Goal: Information Seeking & Learning: Learn about a topic

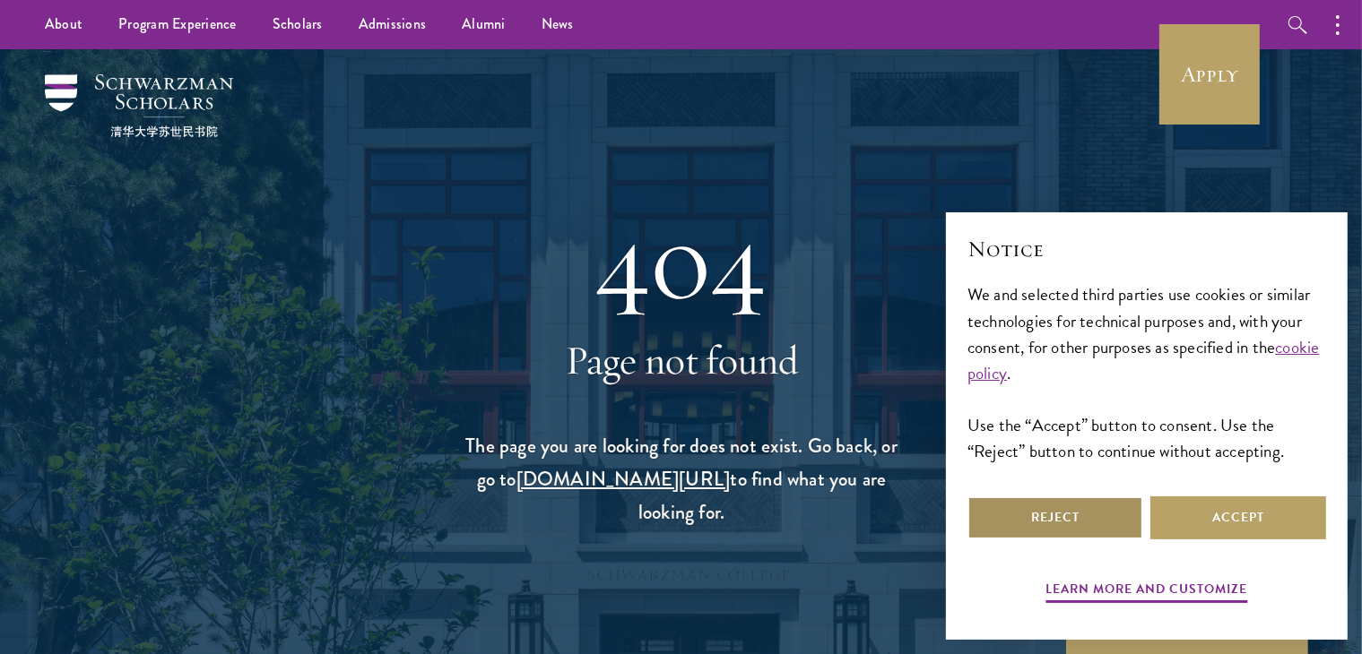
click at [1054, 534] on button "Reject" at bounding box center [1055, 518] width 176 height 43
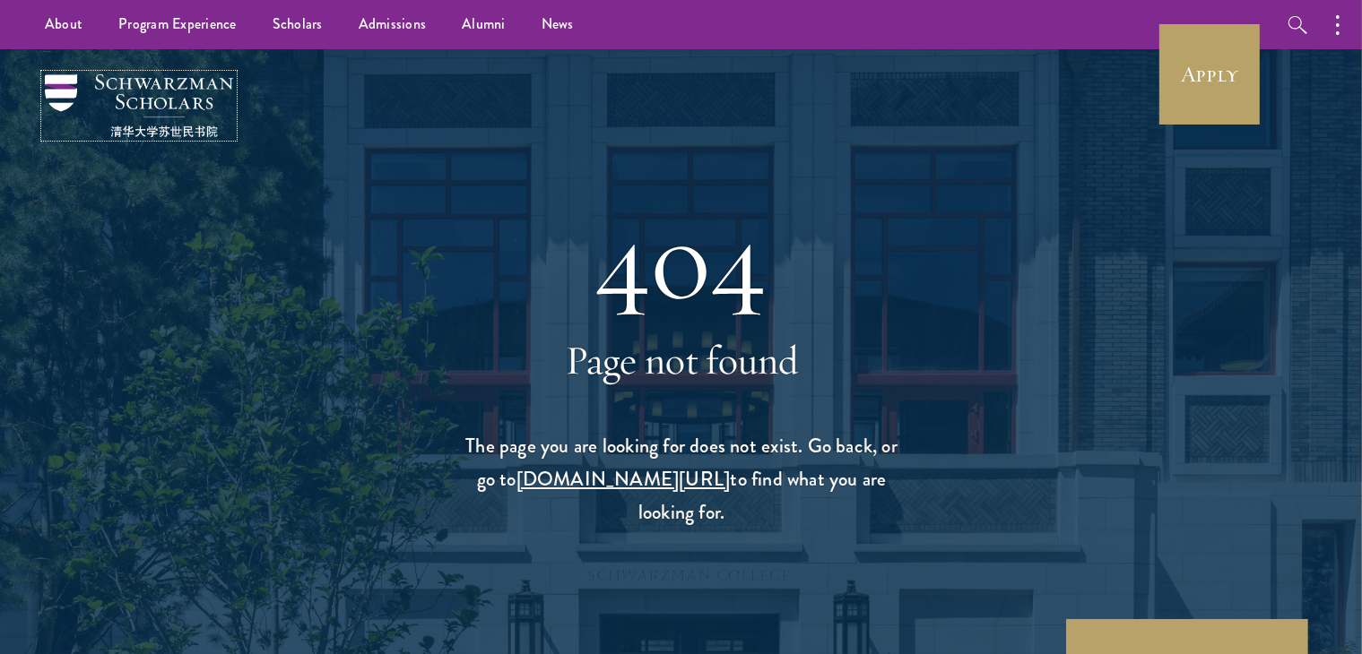
click at [188, 103] on img at bounding box center [139, 105] width 188 height 63
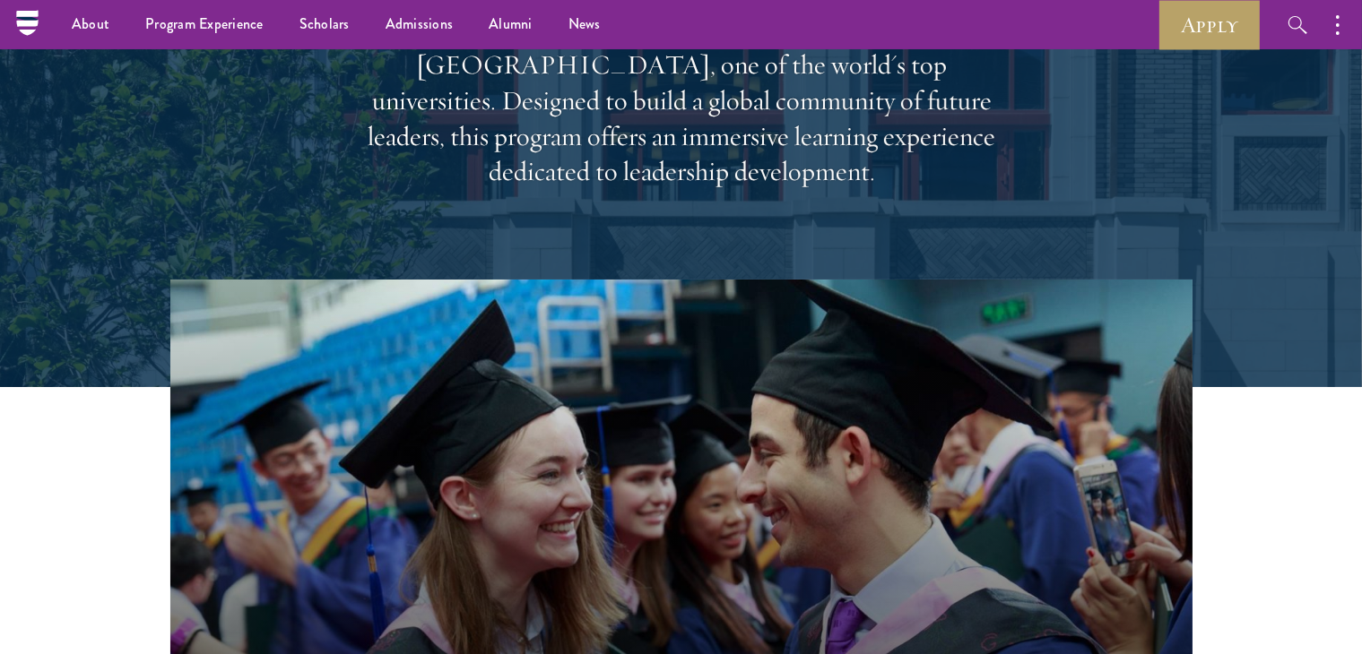
scroll to position [225, 0]
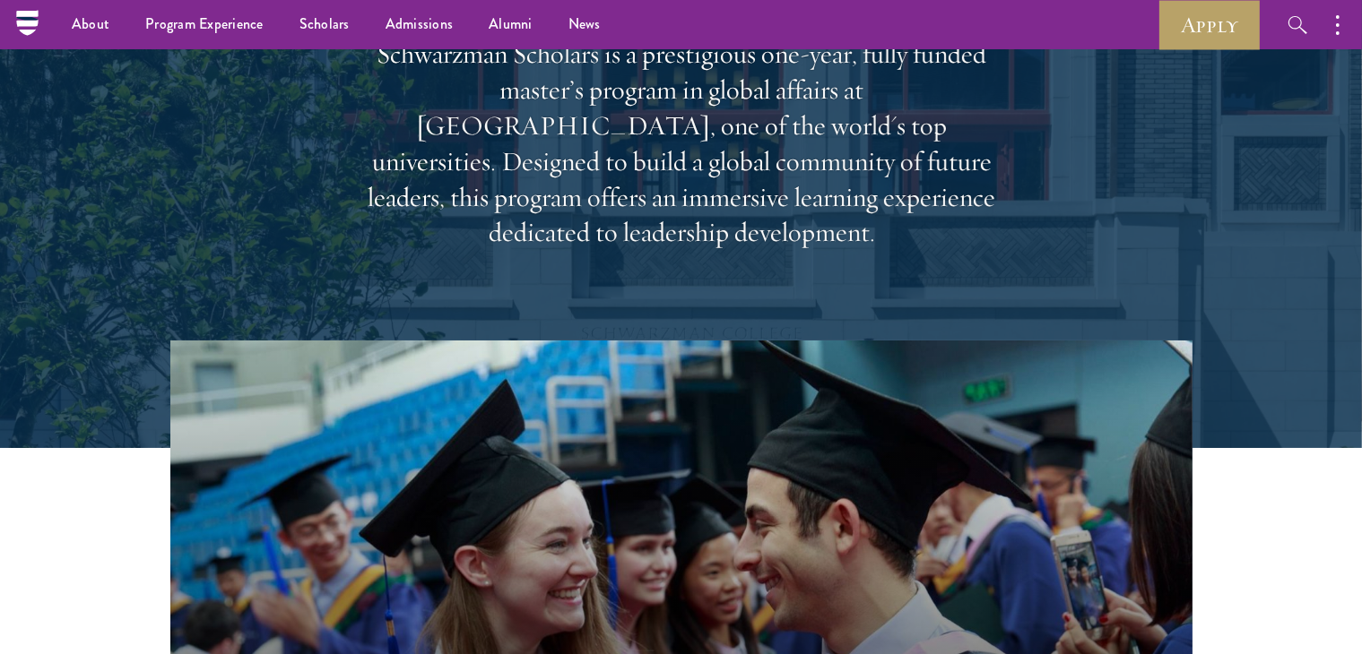
click at [0, 23] on div "About Overview Leadership Donors Program Experience Overview Curriculum Student…" at bounding box center [681, 24] width 1362 height 49
click at [13, 23] on icon at bounding box center [27, 23] width 28 height 28
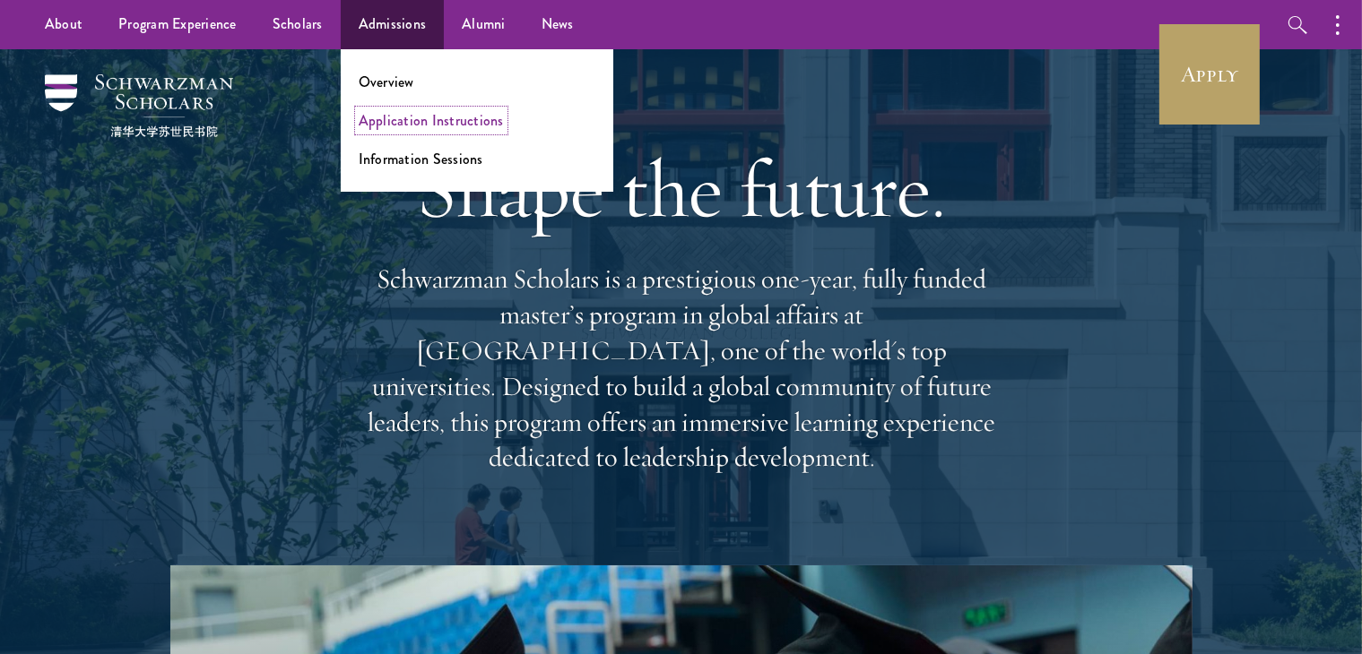
click at [437, 117] on link "Application Instructions" at bounding box center [431, 120] width 145 height 21
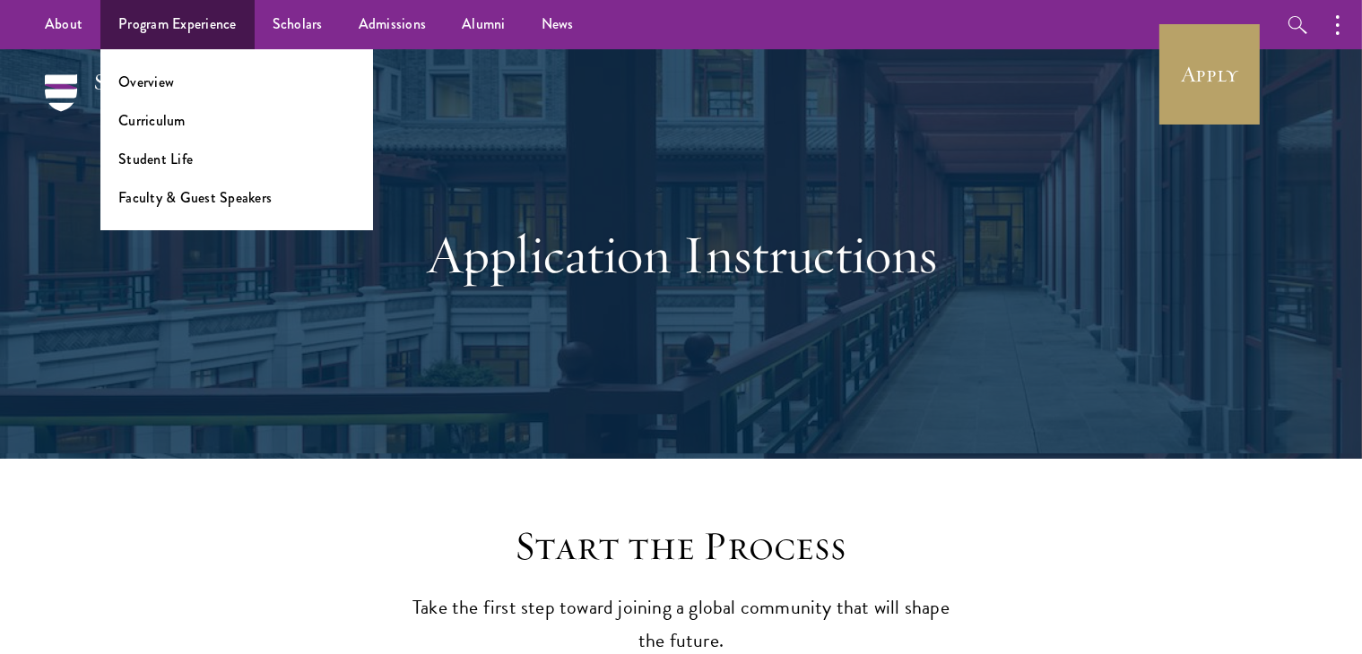
click at [161, 66] on ul "Overview Curriculum Student Life Faculty & Guest Speakers" at bounding box center [236, 139] width 273 height 181
click at [161, 79] on link "Overview" at bounding box center [146, 82] width 56 height 21
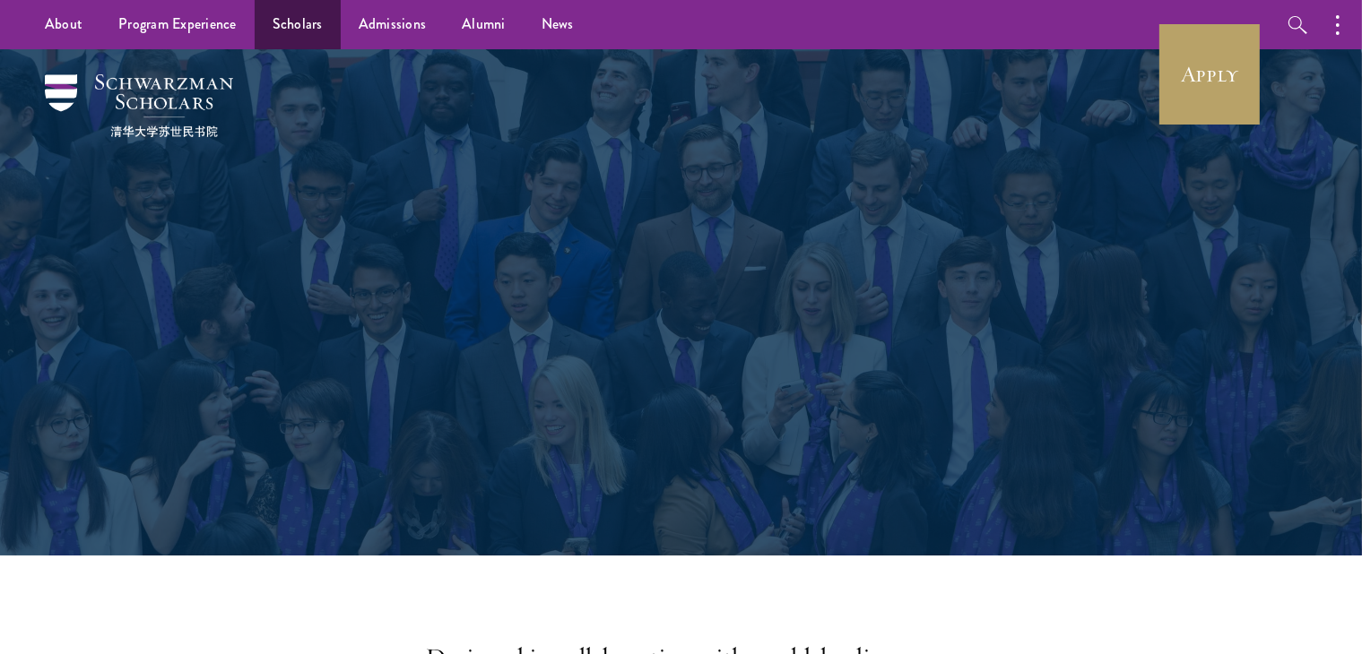
click at [298, 28] on link "Scholars" at bounding box center [298, 24] width 86 height 49
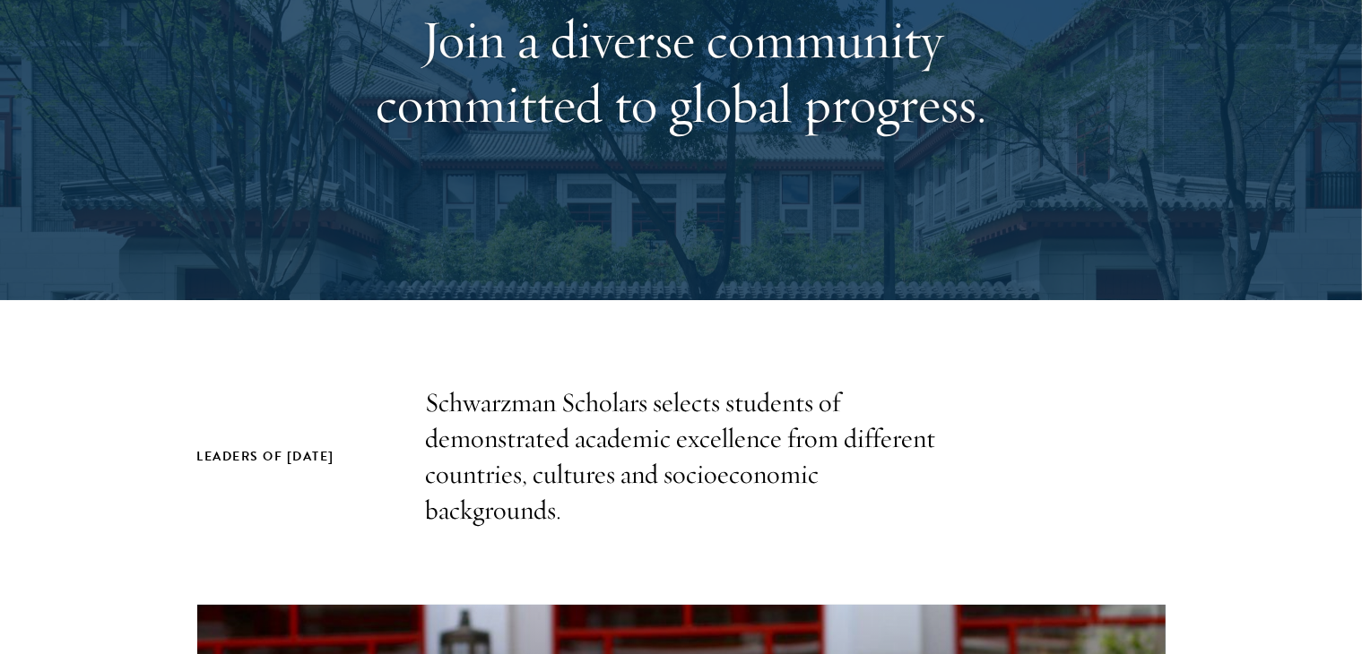
scroll to position [448, 0]
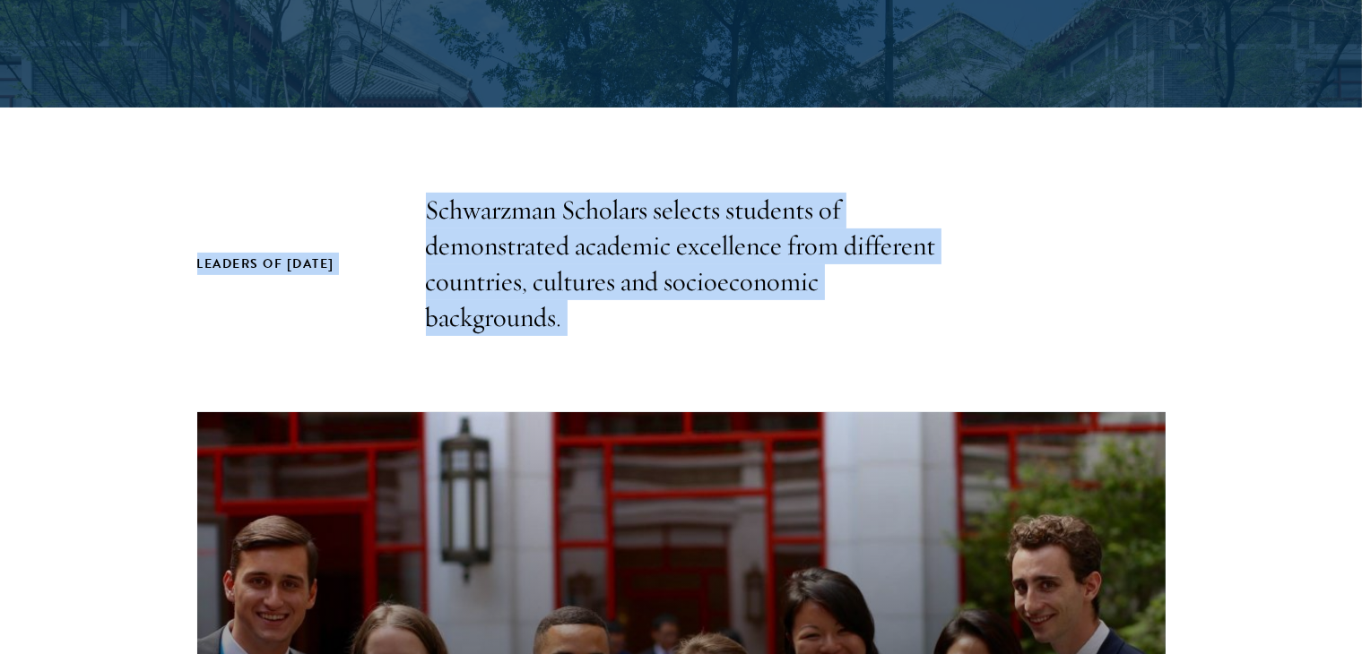
drag, startPoint x: 616, startPoint y: 342, endPoint x: 289, endPoint y: 273, distance: 334.4
click at [240, 273] on section "Leaders of Tomorrow Schwarzman Scholars selects students of demonstrated academ…" at bounding box center [681, 630] width 1362 height 875
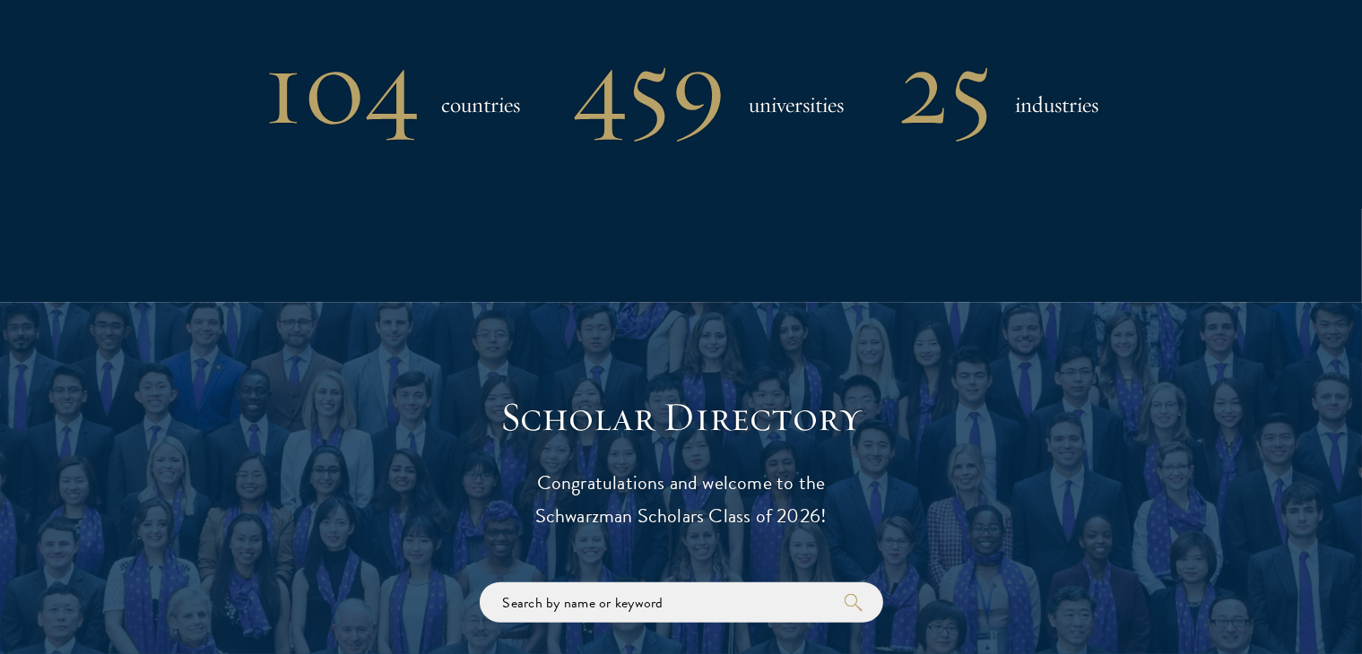
scroll to position [1972, 0]
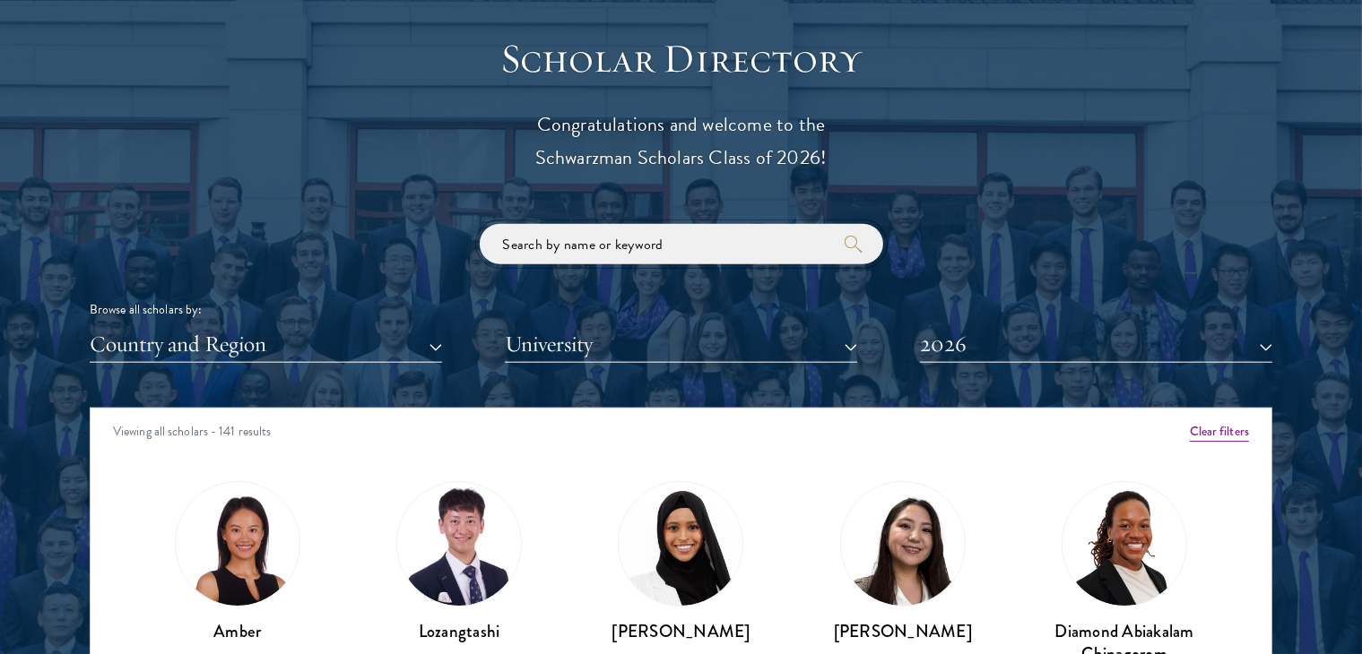
click at [617, 249] on input "search" at bounding box center [681, 244] width 403 height 40
click at [409, 359] on button "Country and Region" at bounding box center [266, 344] width 352 height 37
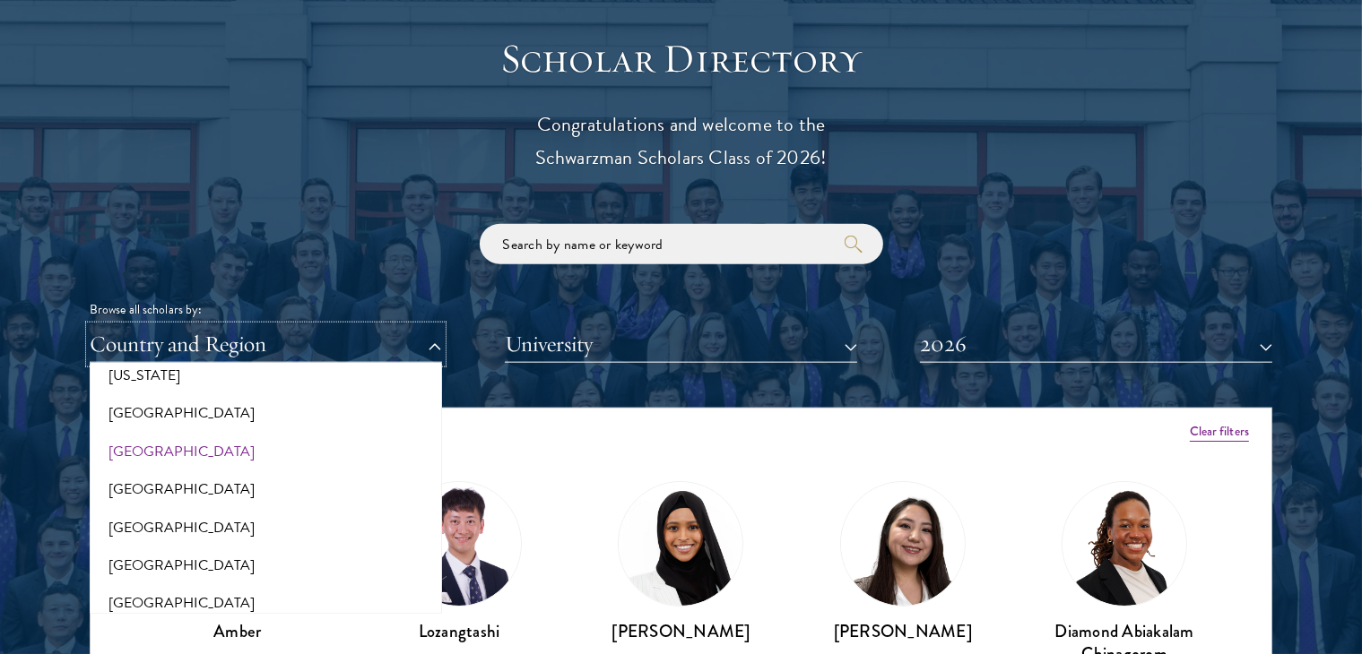
scroll to position [1076, 0]
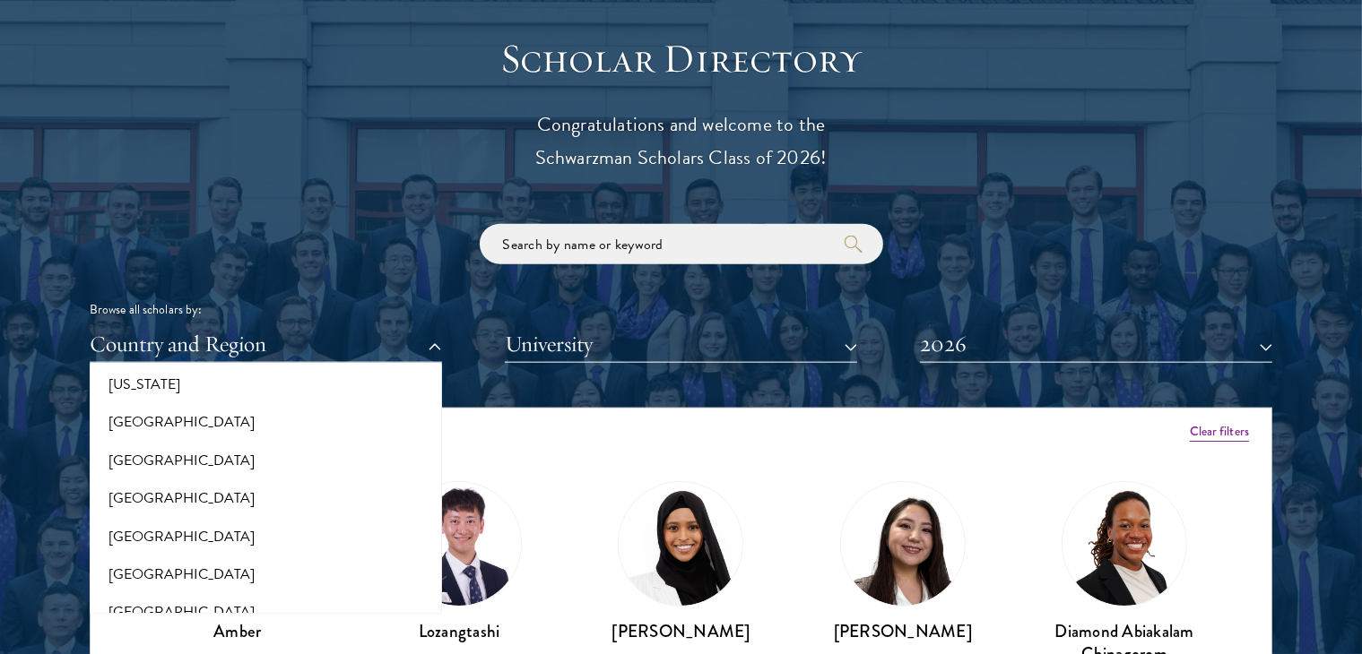
click at [640, 430] on div "Viewing all scholars - 141 results" at bounding box center [681, 434] width 1181 height 50
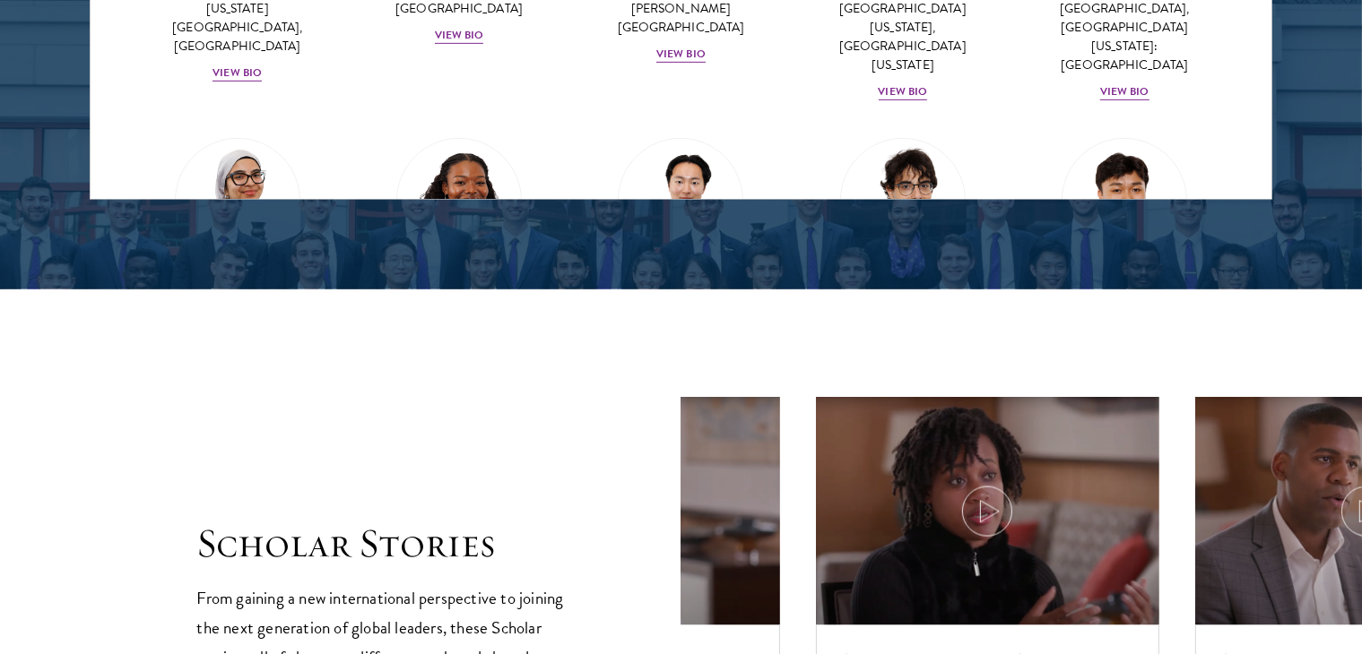
scroll to position [2869, 0]
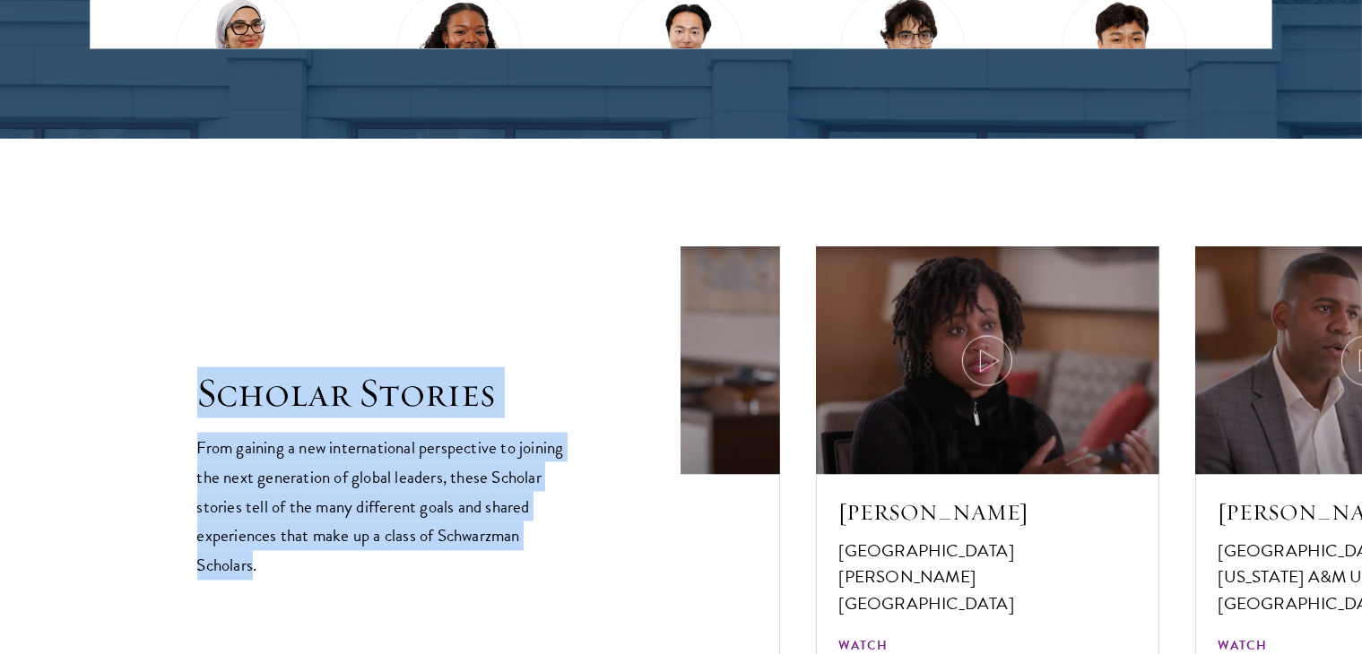
drag, startPoint x: 254, startPoint y: 569, endPoint x: 189, endPoint y: 396, distance: 184.7
click at [189, 396] on section "Scholar Stories From gaining a new international perspective to joining the nex…" at bounding box center [681, 466] width 1362 height 654
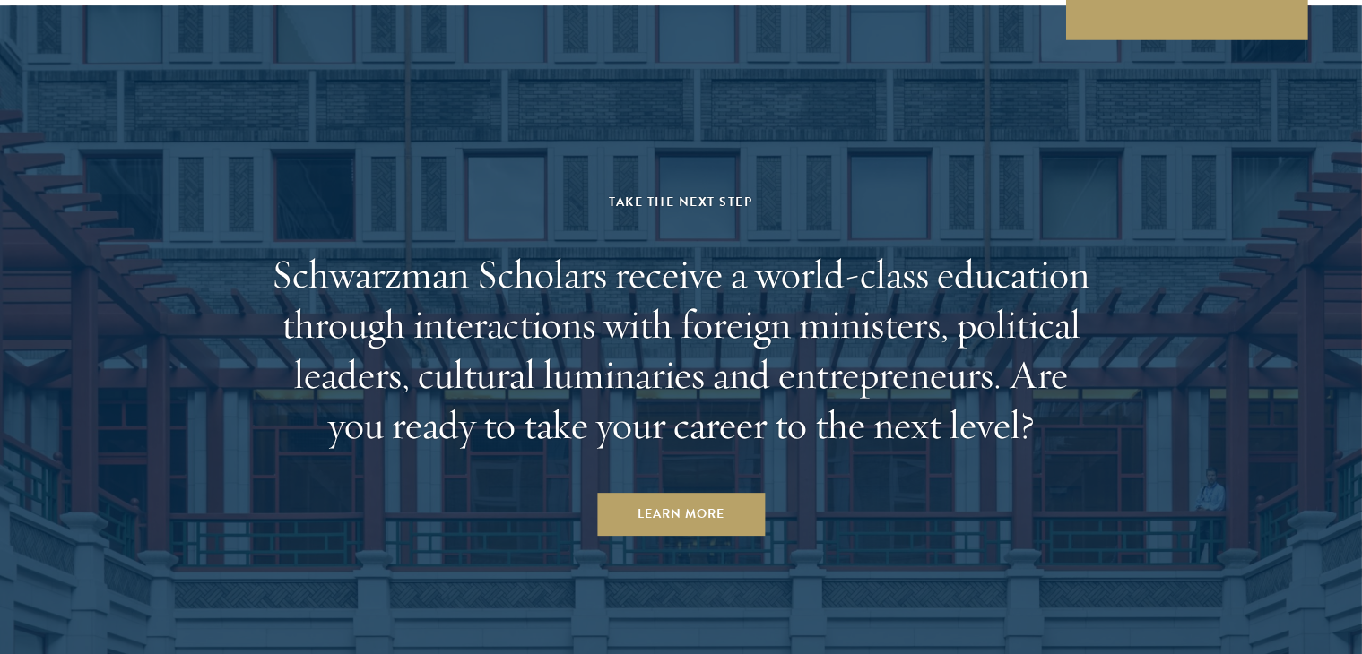
scroll to position [5570, 0]
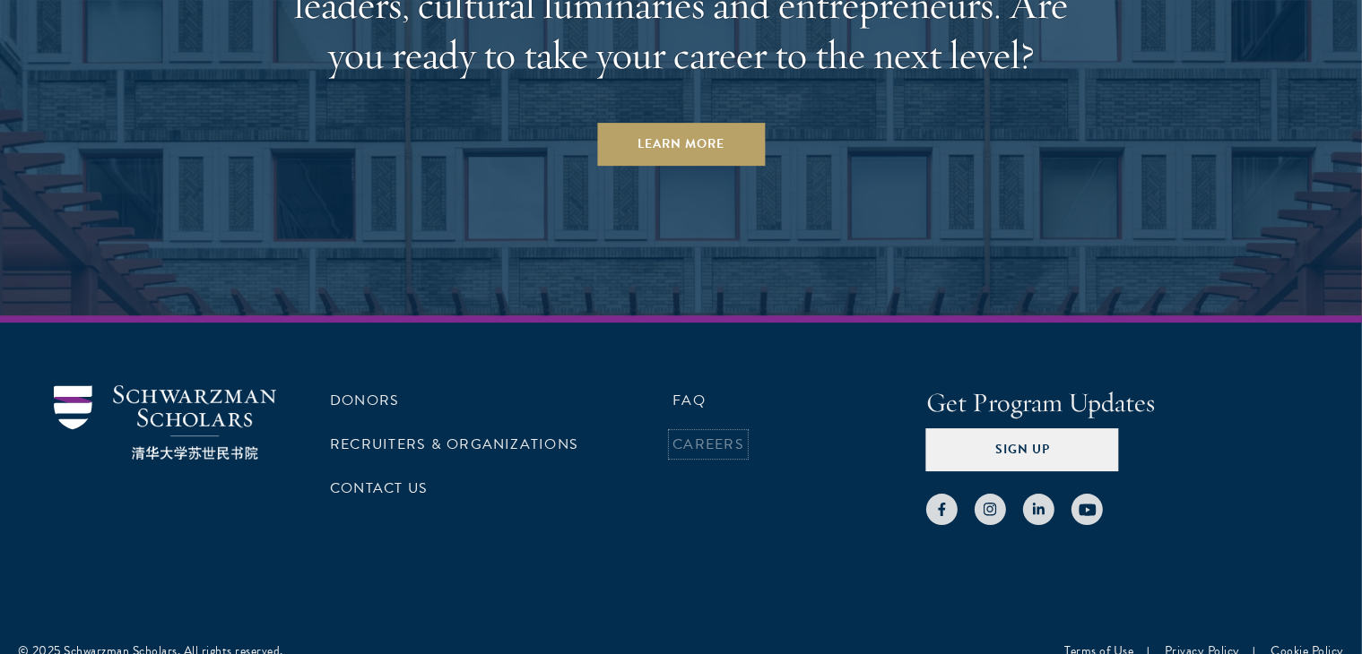
click at [723, 434] on link "Careers" at bounding box center [708, 445] width 72 height 22
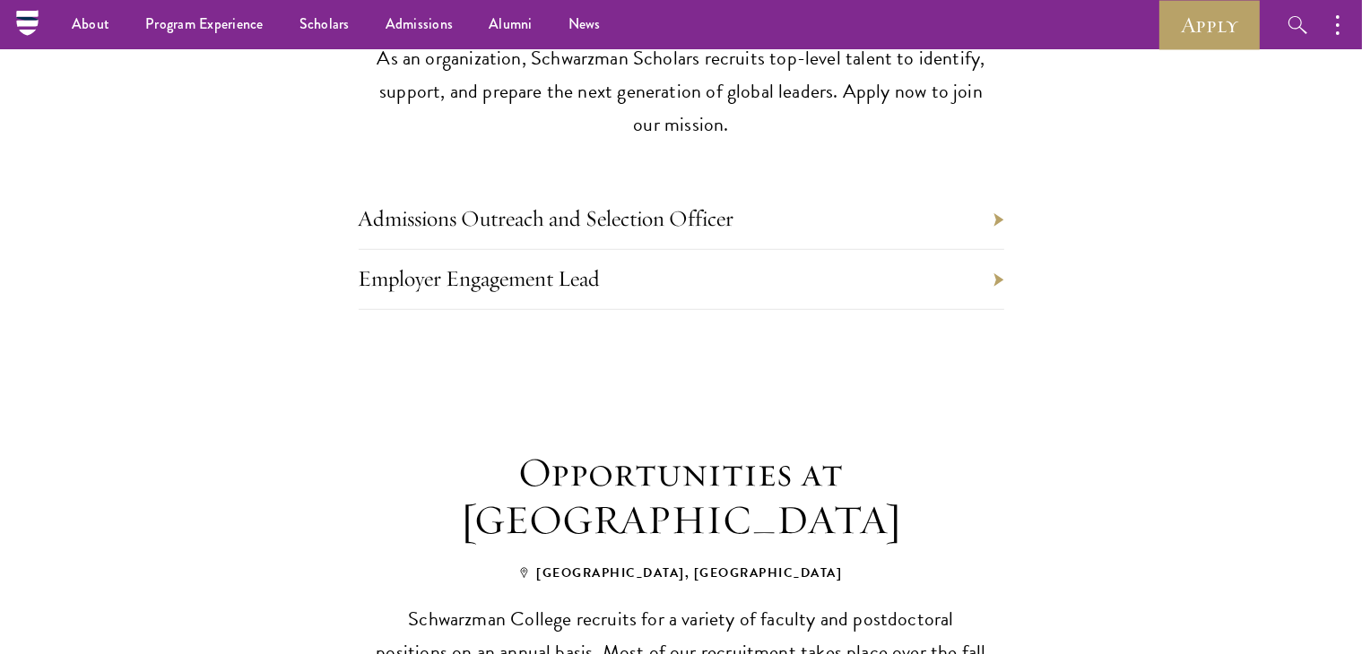
scroll to position [807, 0]
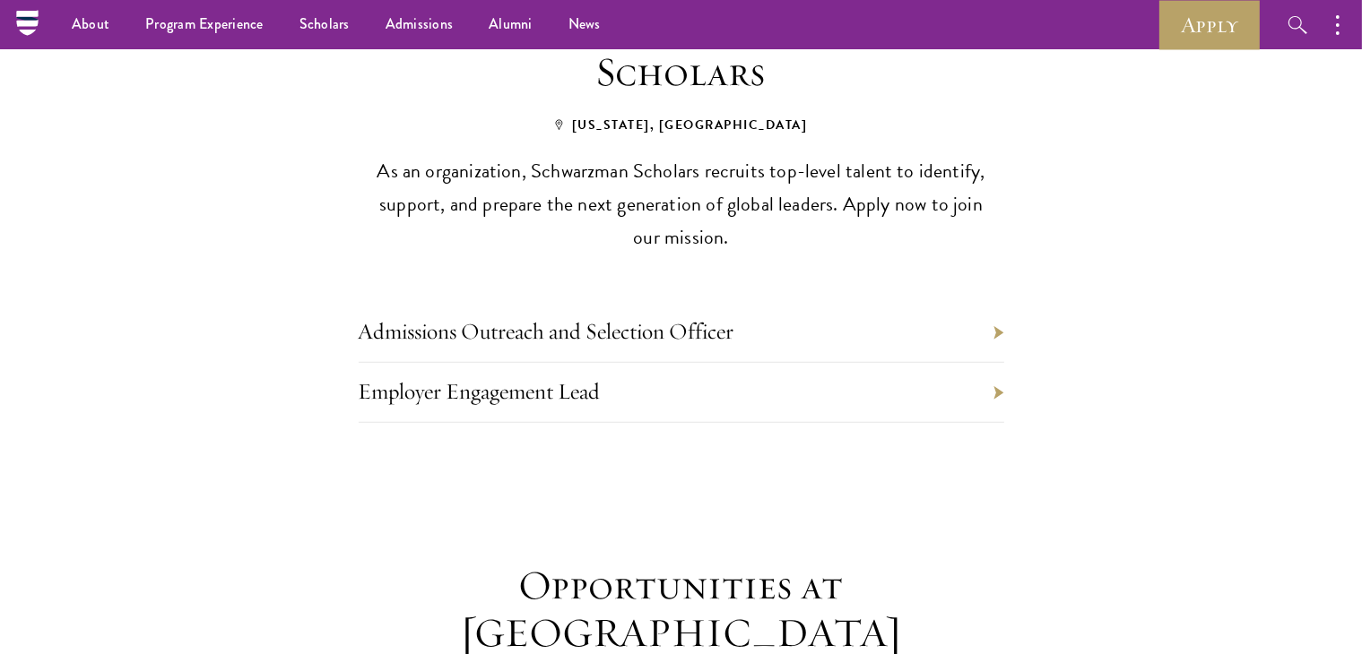
click at [537, 310] on li "Admissions Outreach and Selection Officer" at bounding box center [681, 333] width 645 height 60
click at [518, 317] on link "Admissions Outreach and Selection Officer" at bounding box center [547, 331] width 376 height 28
click at [616, 363] on li "Employer Engagement Lead" at bounding box center [681, 393] width 645 height 60
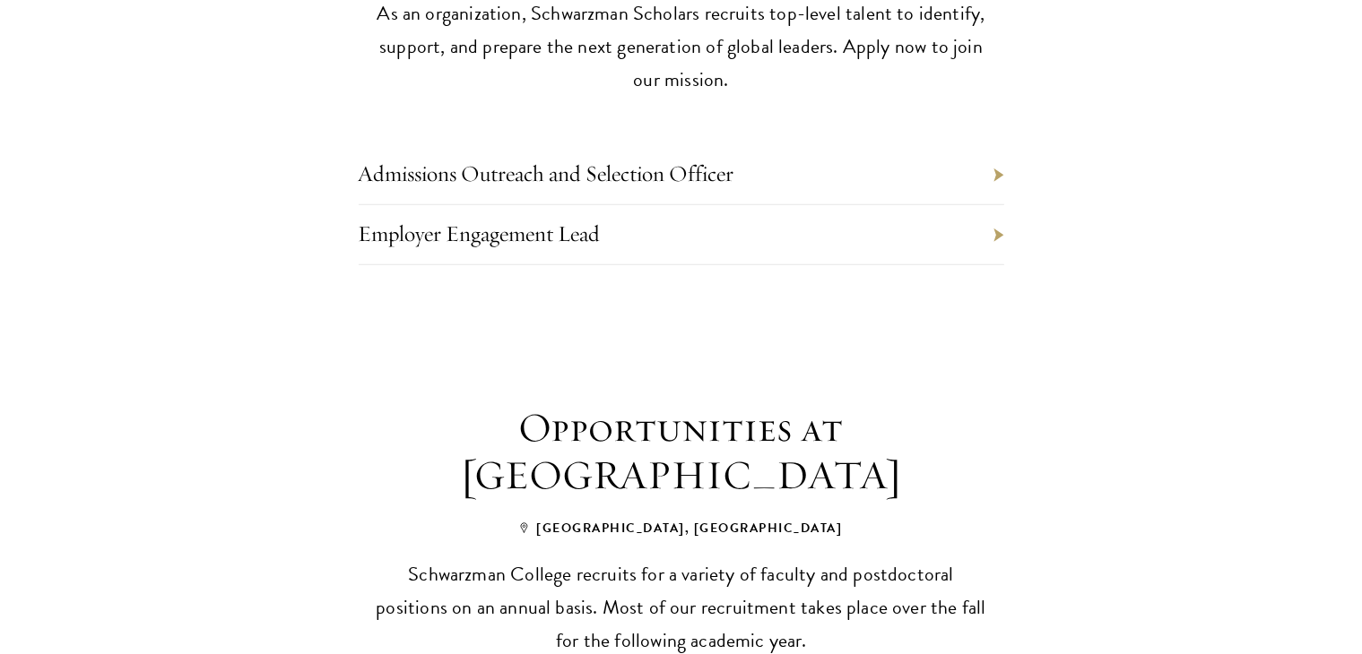
scroll to position [1255, 0]
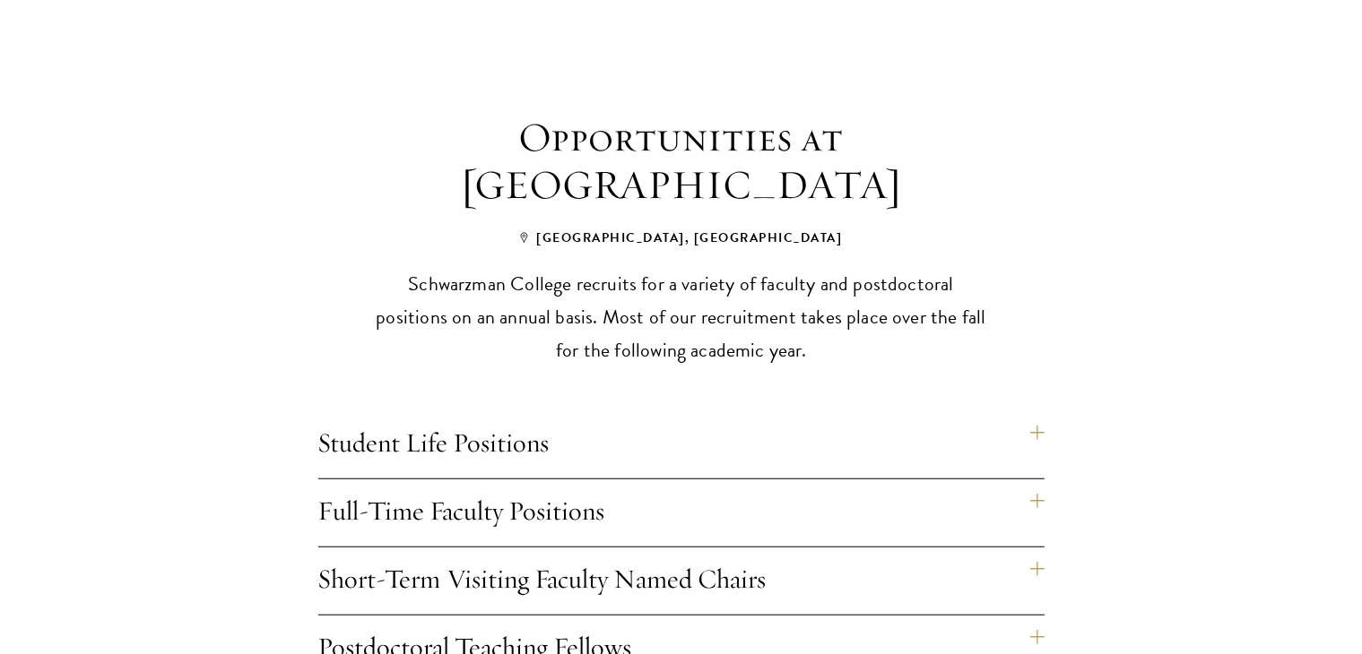
click at [494, 411] on h4 "Student Life Positions" at bounding box center [681, 444] width 726 height 67
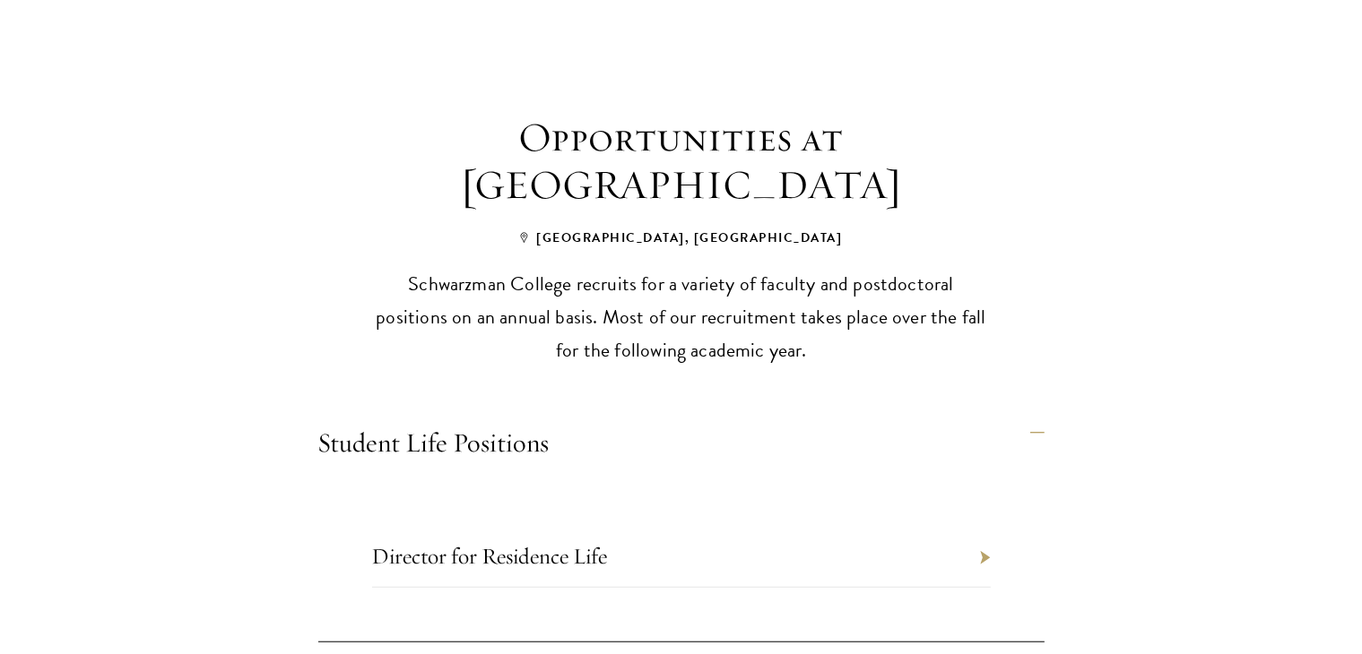
scroll to position [1614, 0]
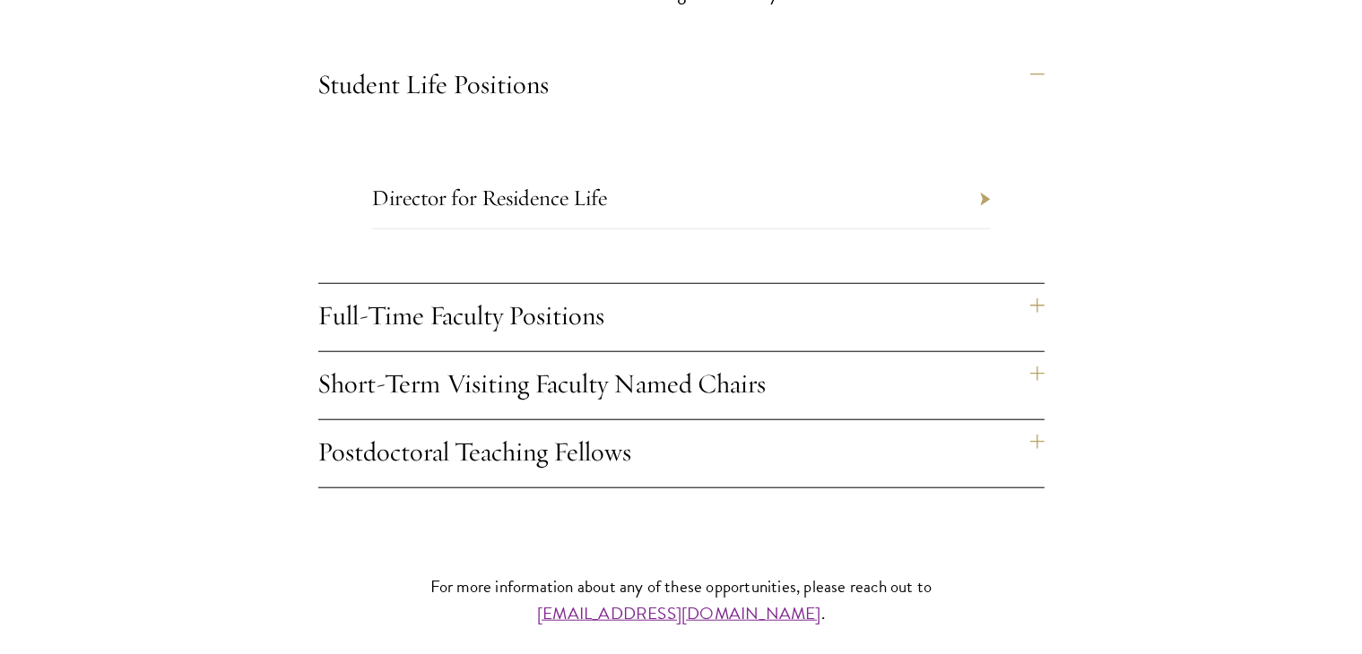
click at [479, 284] on h4 "Full-Time Faculty Positions" at bounding box center [681, 317] width 726 height 67
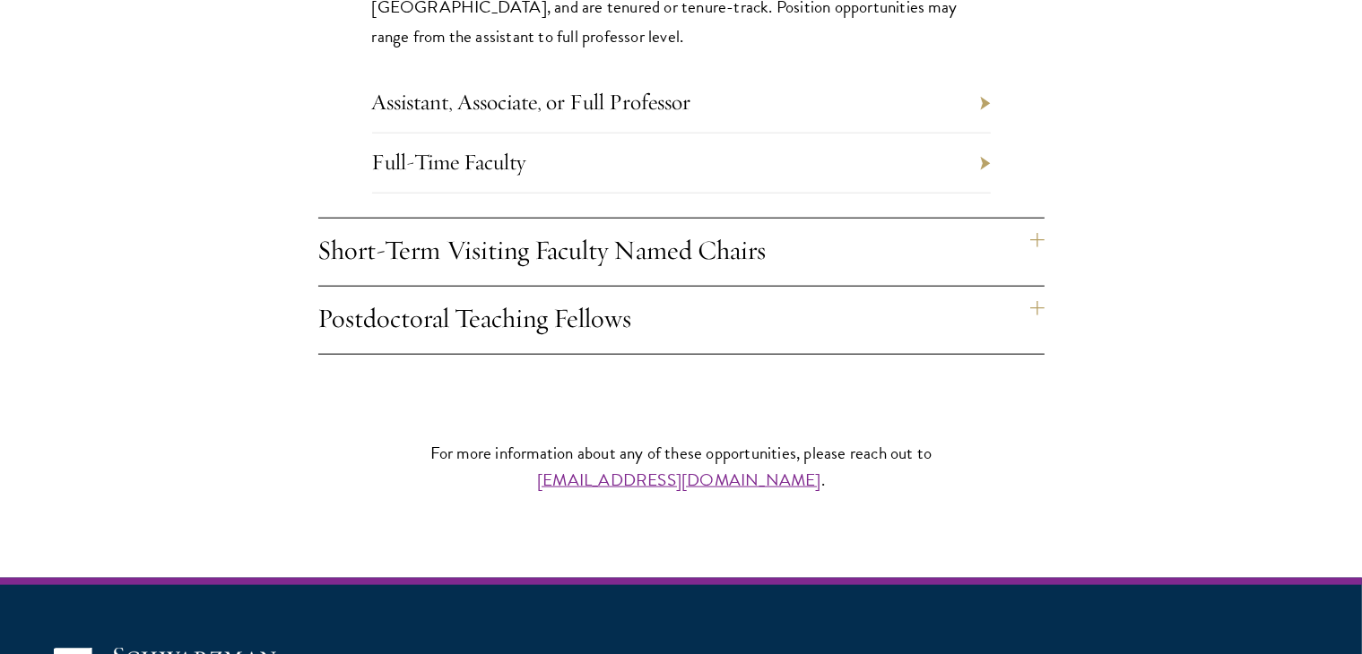
scroll to position [1972, 0]
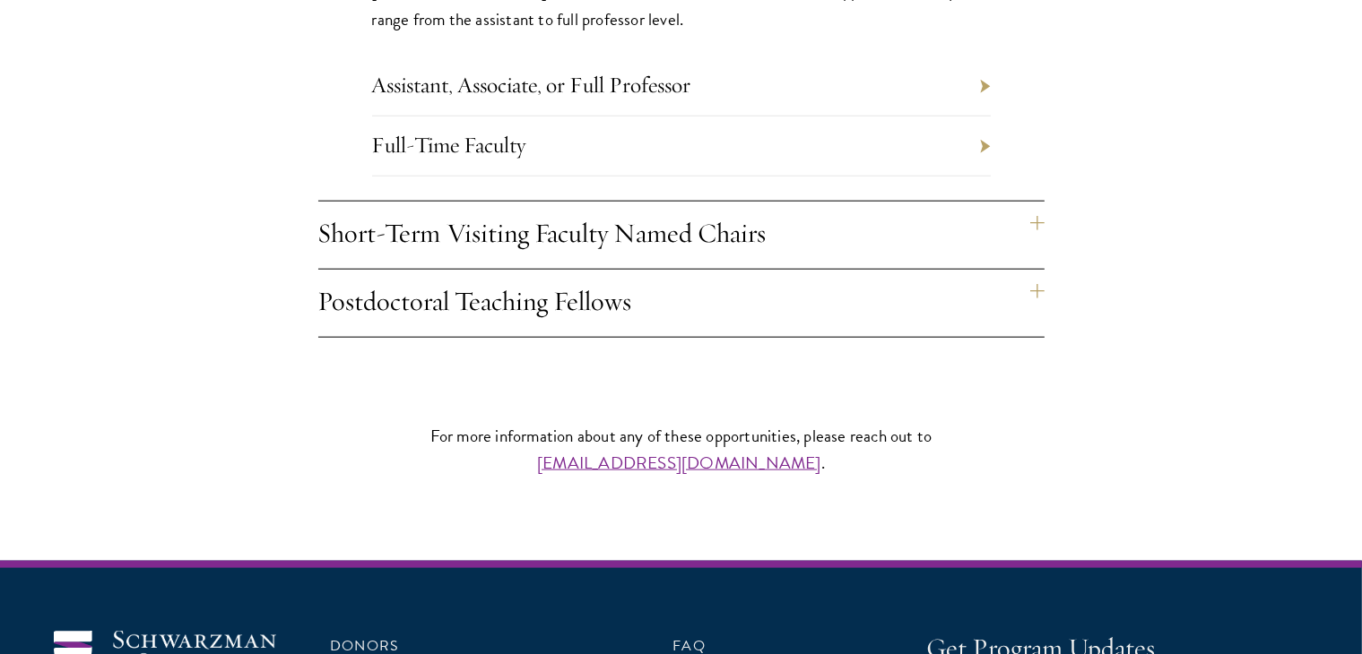
click at [550, 202] on h4 "Short-Term Visiting Faculty Named Chairs" at bounding box center [681, 235] width 726 height 67
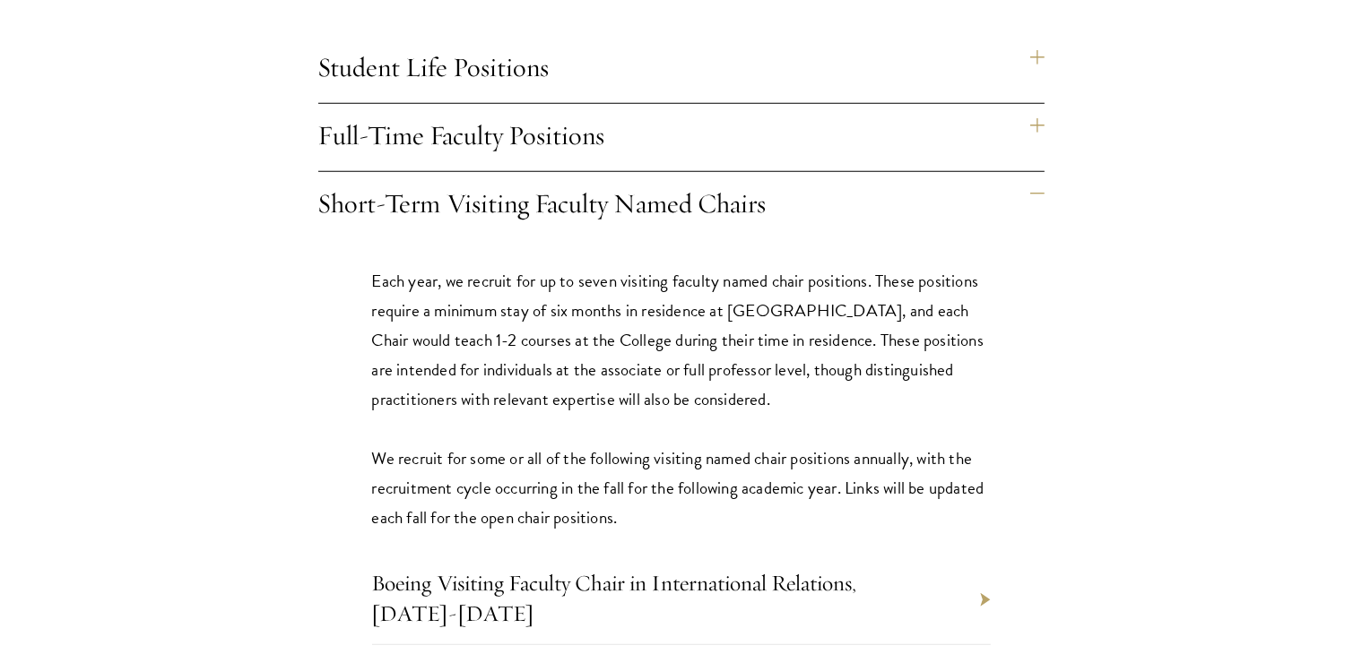
scroll to position [2062, 0]
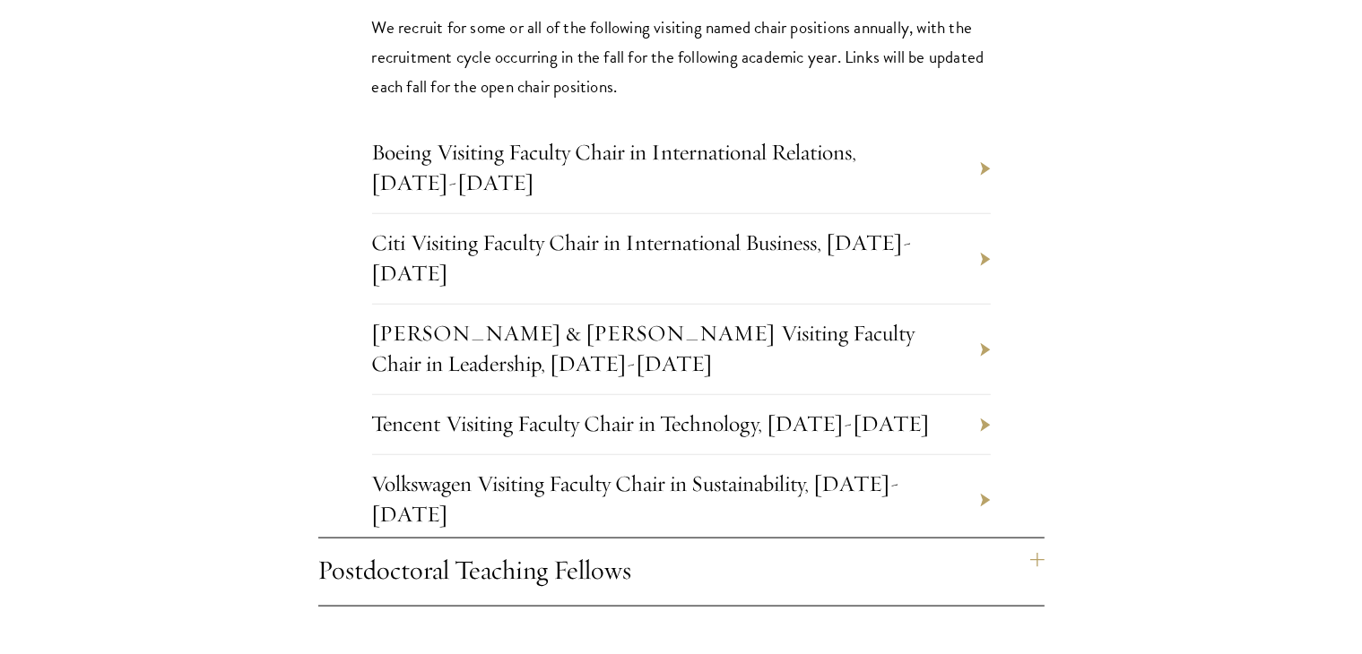
click at [592, 539] on h4 "Postdoctoral Teaching Fellows" at bounding box center [681, 572] width 726 height 67
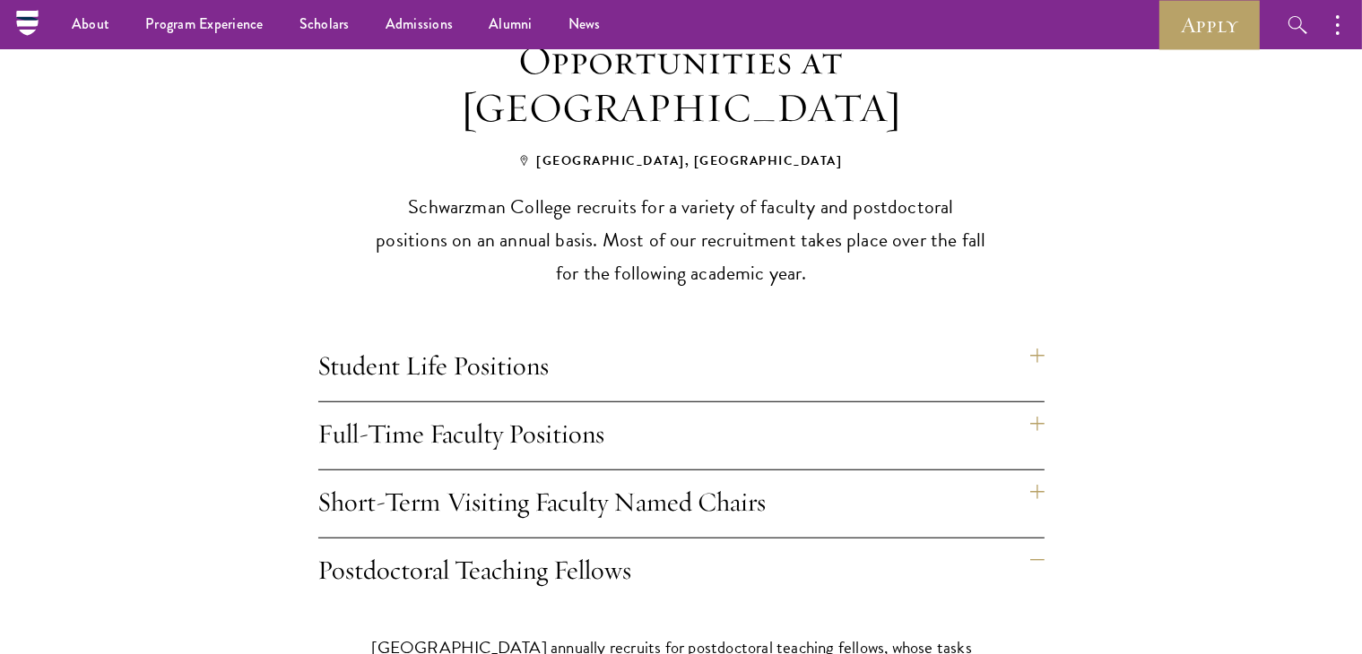
scroll to position [1076, 0]
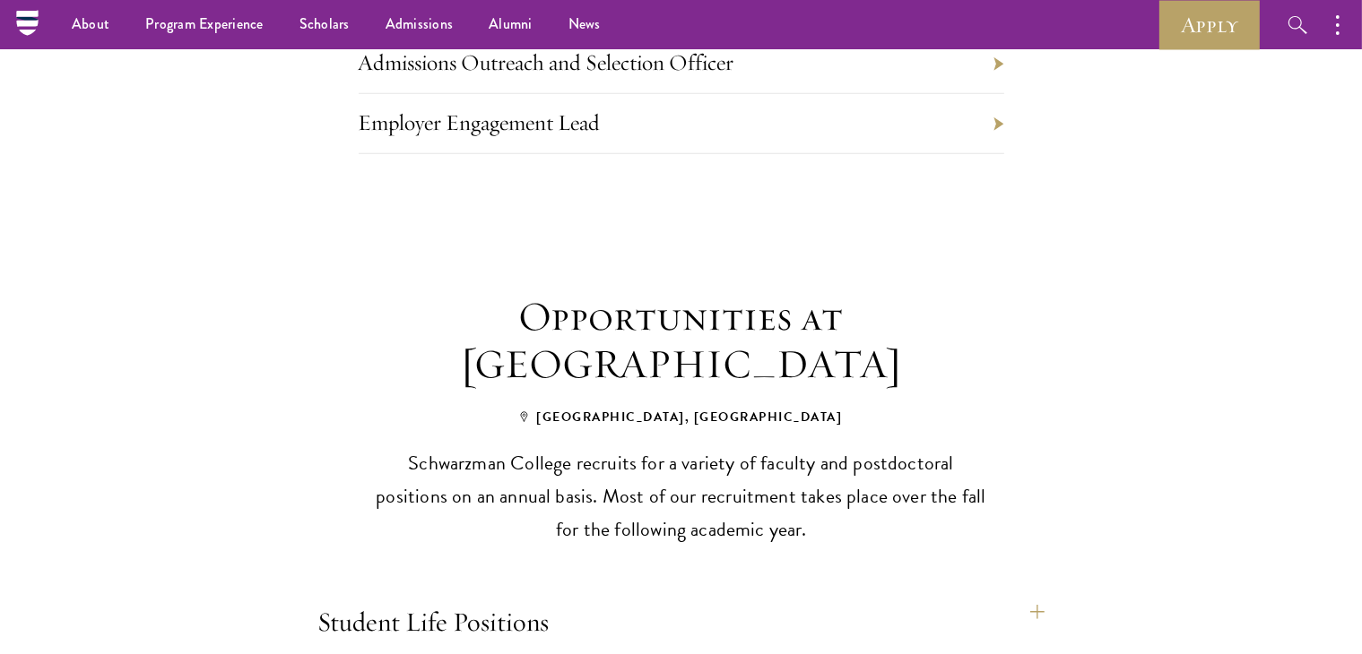
click at [437, 593] on h4 "Student Life Positions" at bounding box center [681, 624] width 726 height 67
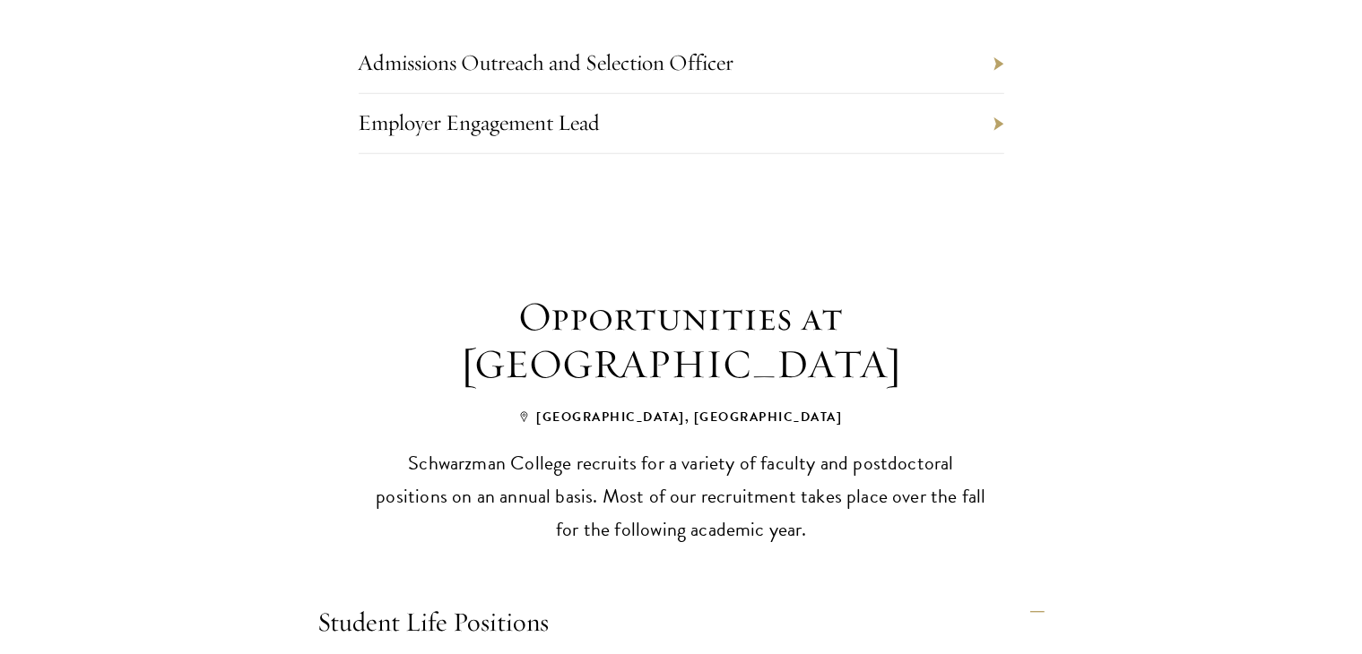
scroll to position [1345, 0]
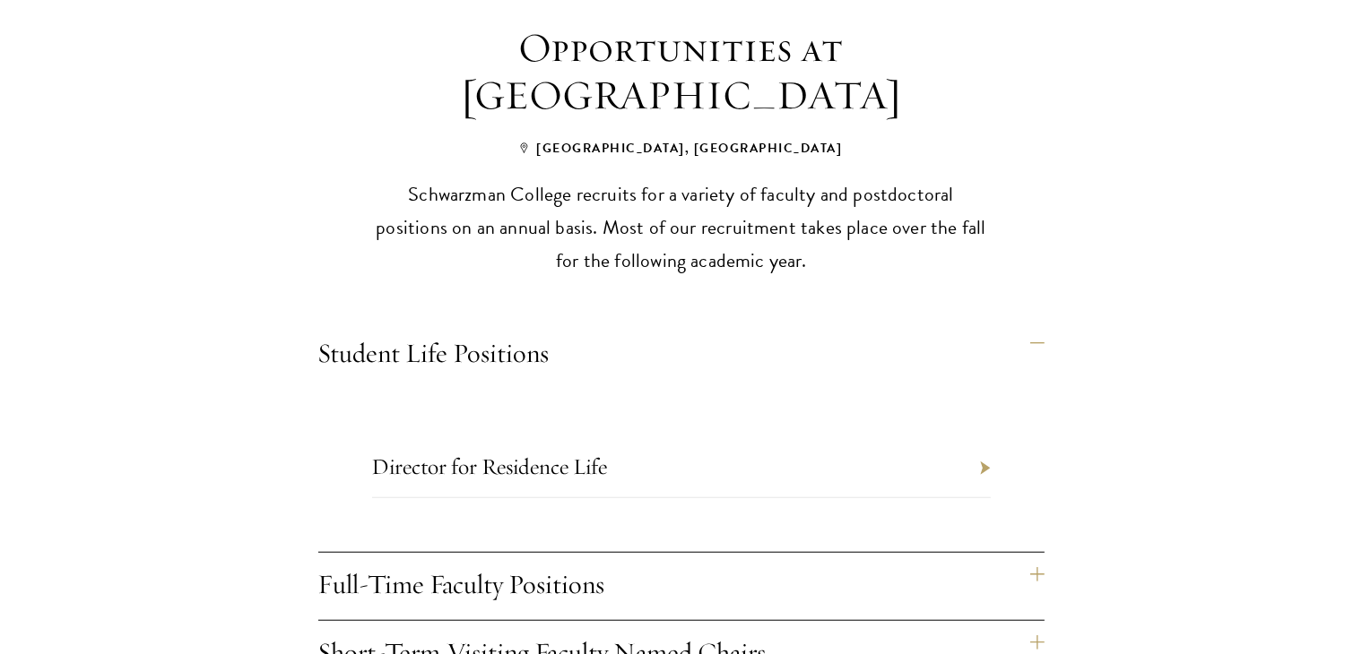
click at [570, 562] on h4 "Full-Time Faculty Positions" at bounding box center [681, 586] width 726 height 67
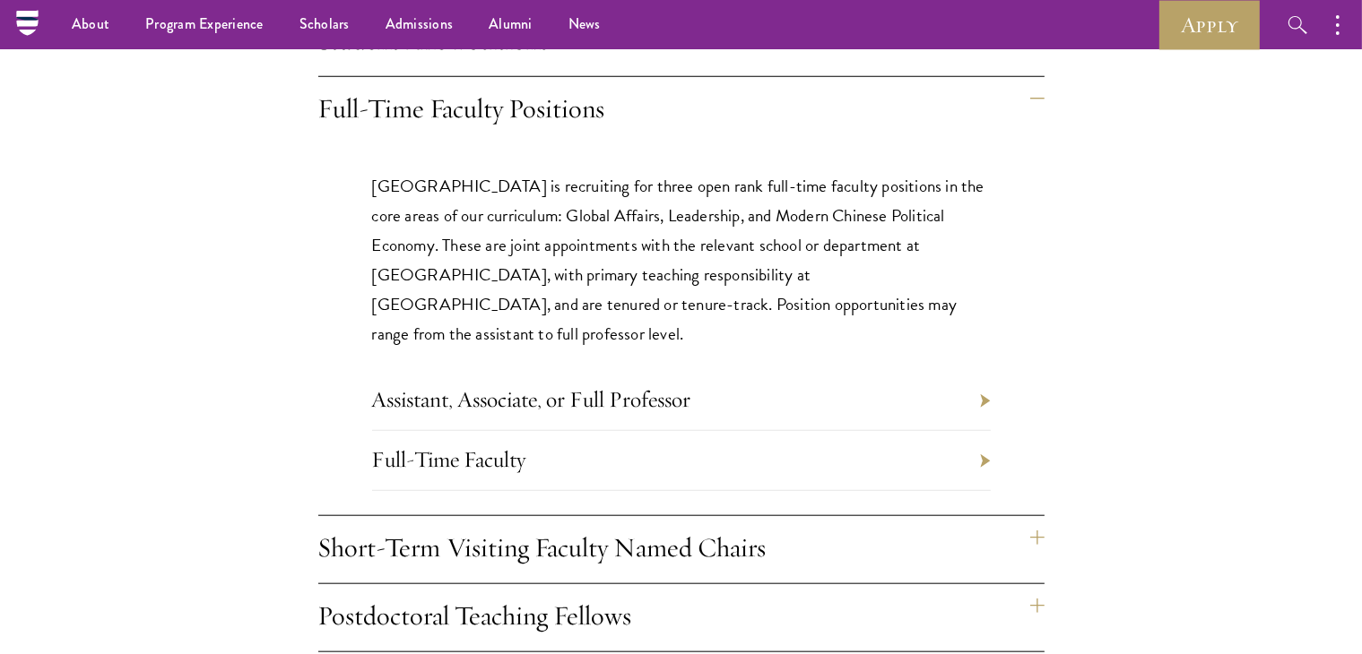
scroll to position [1434, 0]
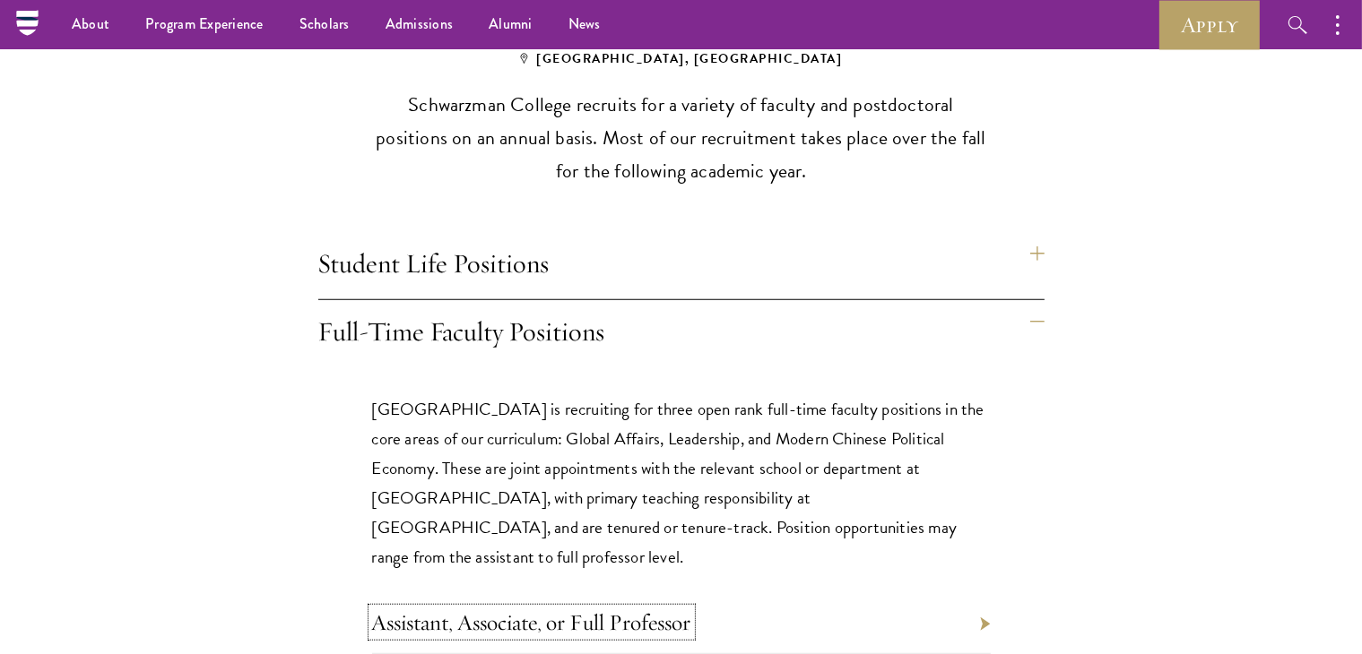
click at [513, 609] on link "Assistant, Associate, or Full Professor" at bounding box center [531, 623] width 319 height 28
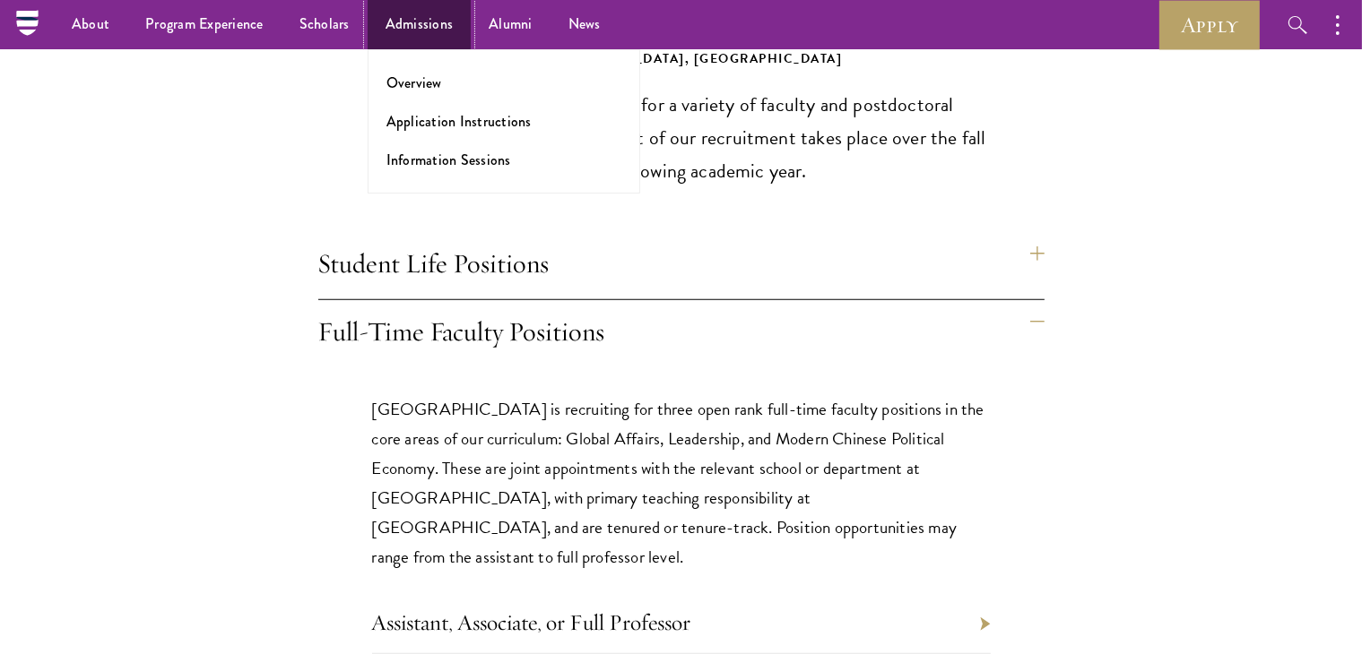
click at [429, 44] on link "Admissions" at bounding box center [420, 24] width 104 height 49
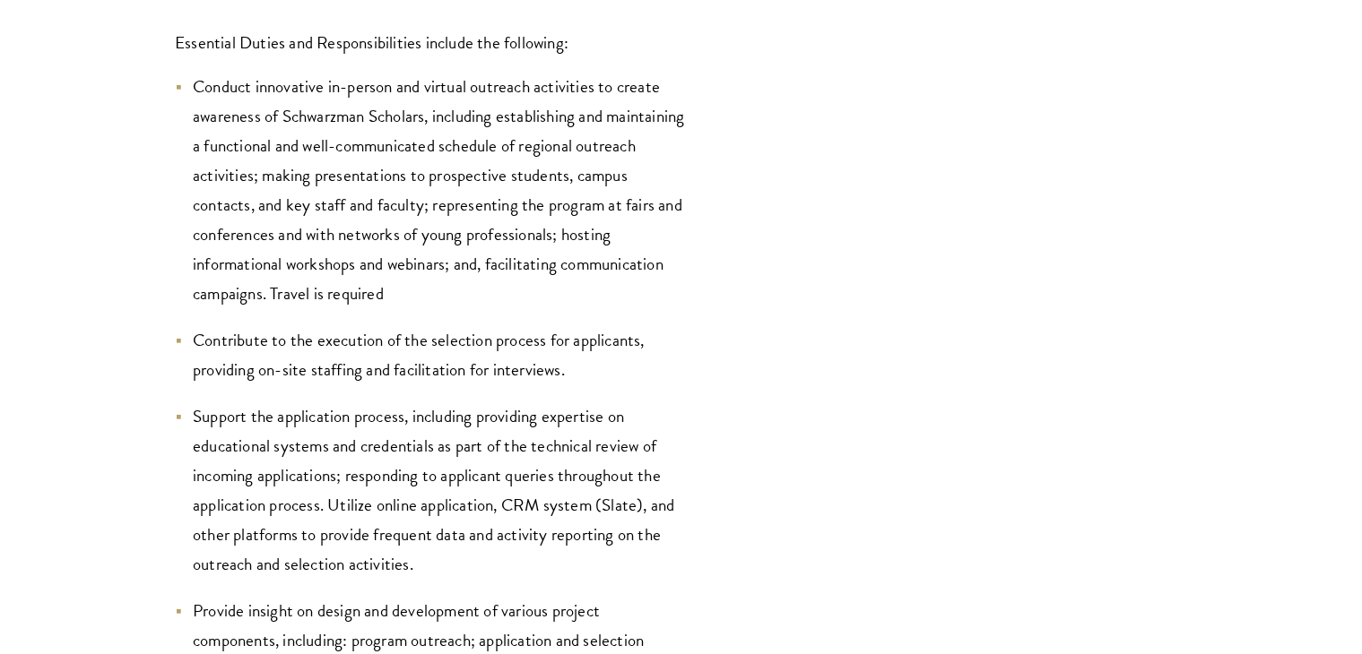
scroll to position [2421, 0]
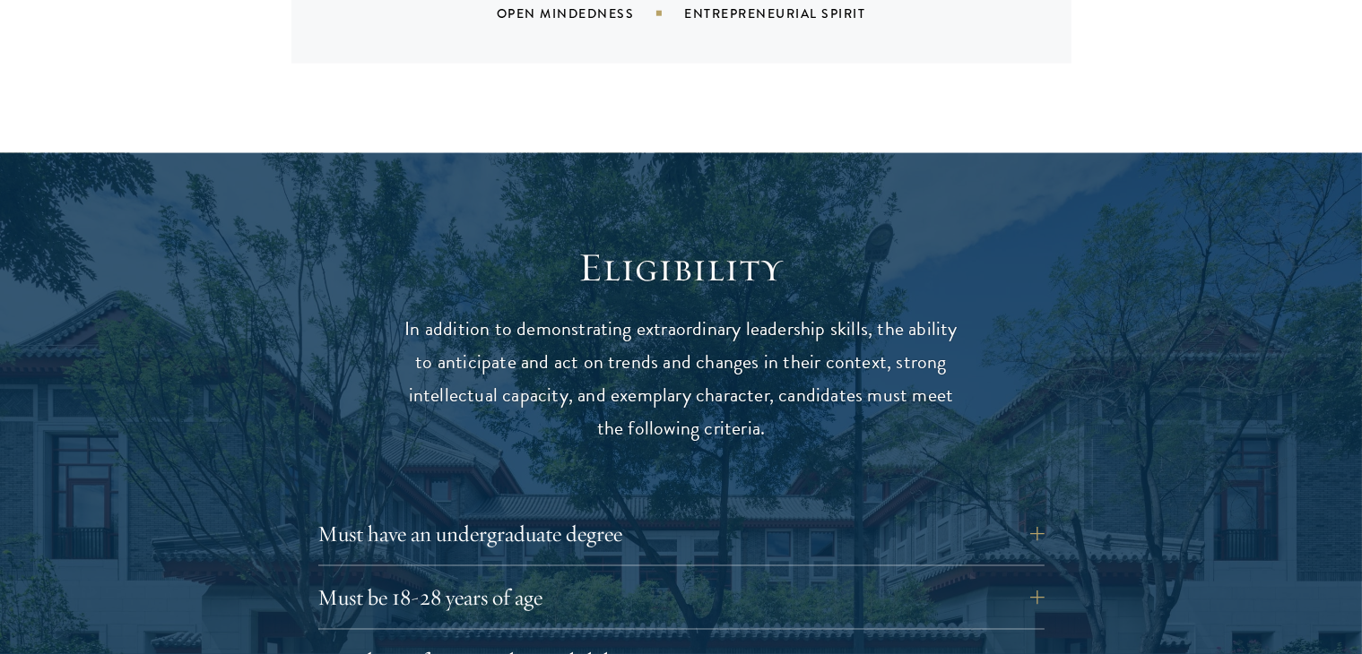
scroll to position [2510, 0]
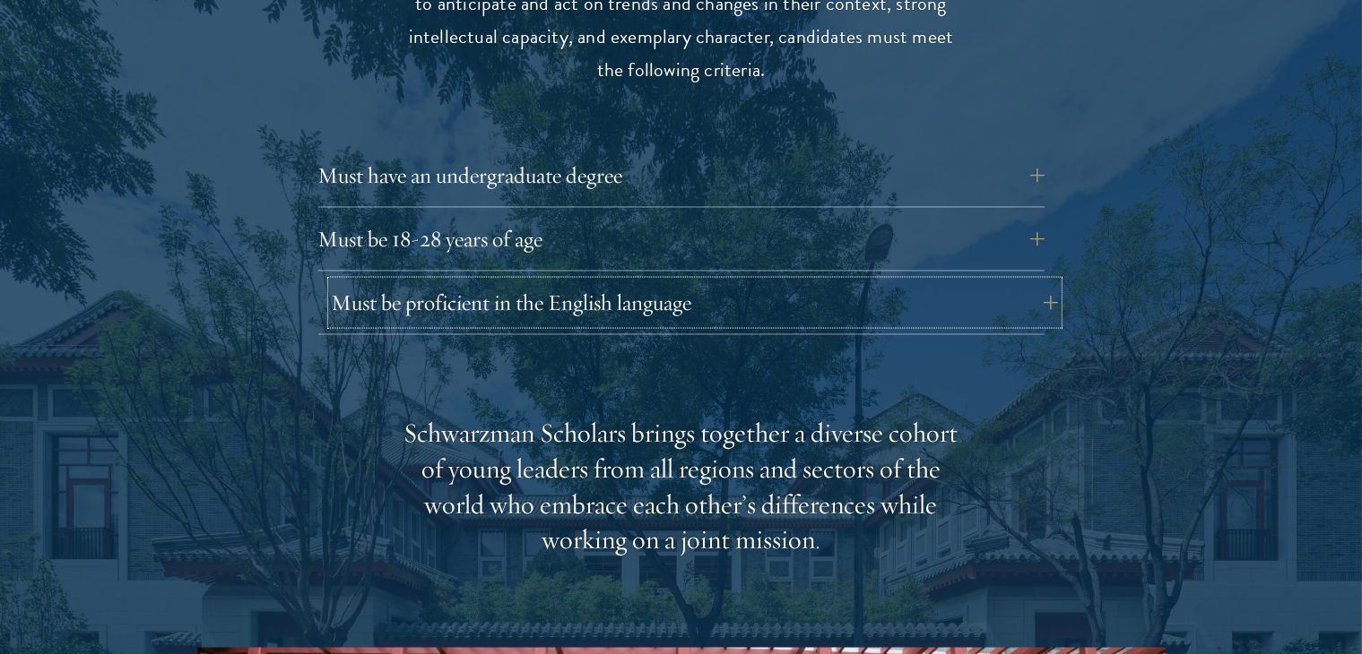
click at [517, 281] on button "Must be proficient in the English language" at bounding box center [695, 302] width 726 height 43
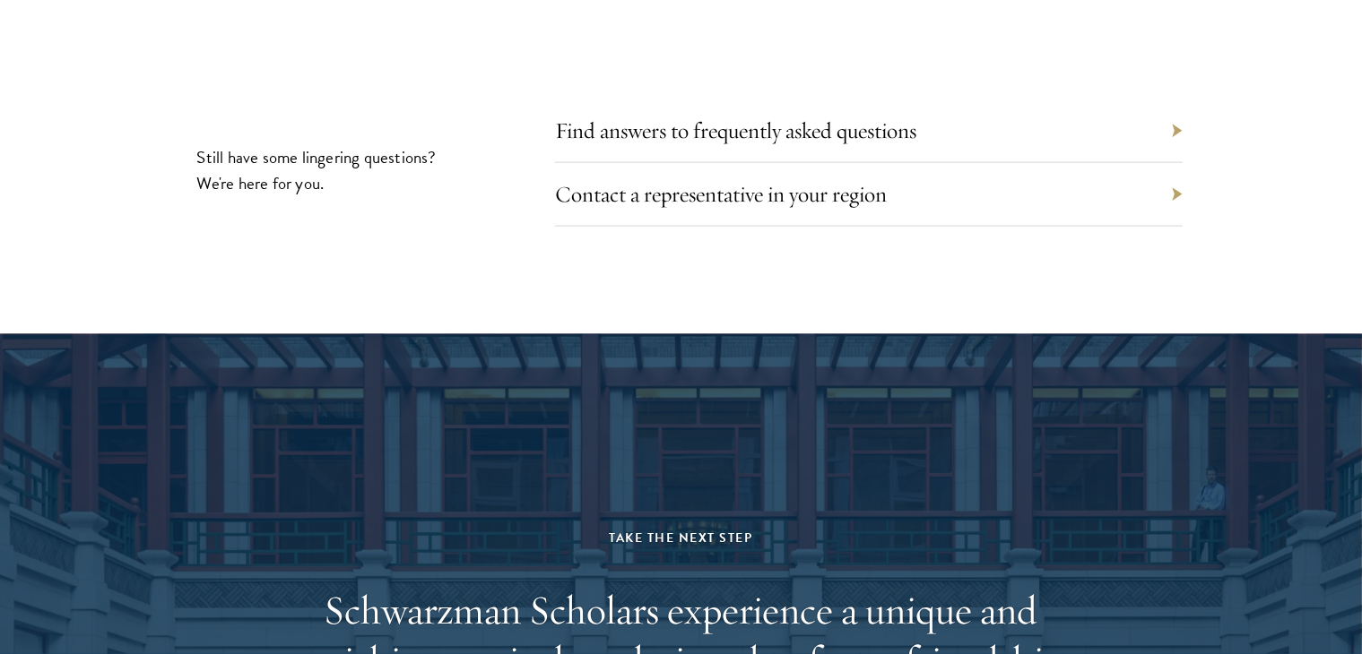
scroll to position [9503, 0]
